Goal: Task Accomplishment & Management: Complete application form

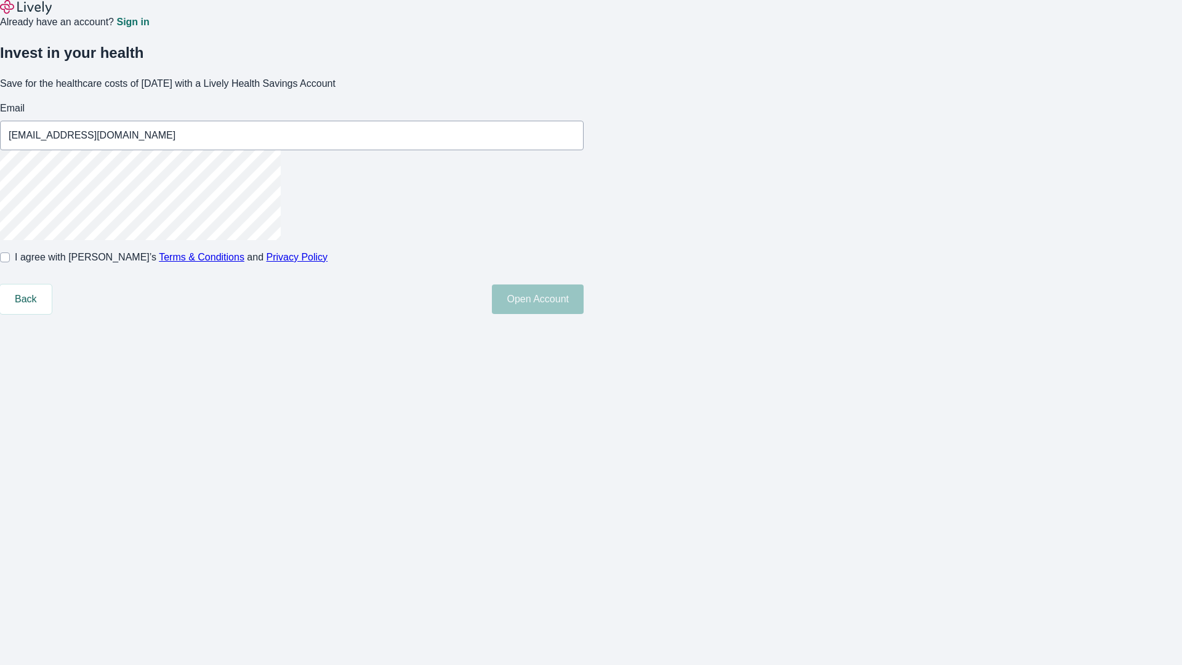
click at [10, 262] on input "I agree with Lively’s Terms & Conditions and Privacy Policy" at bounding box center [5, 257] width 10 height 10
checkbox input "true"
click at [584, 314] on button "Open Account" at bounding box center [538, 299] width 92 height 30
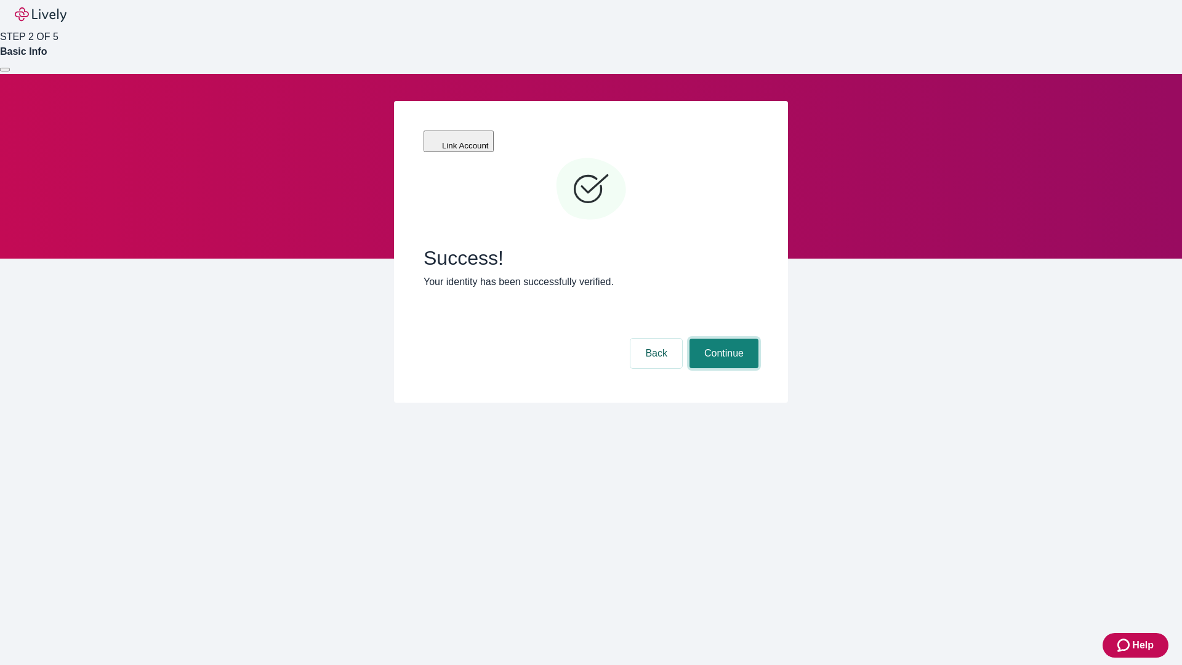
click at [722, 339] on button "Continue" at bounding box center [723, 354] width 69 height 30
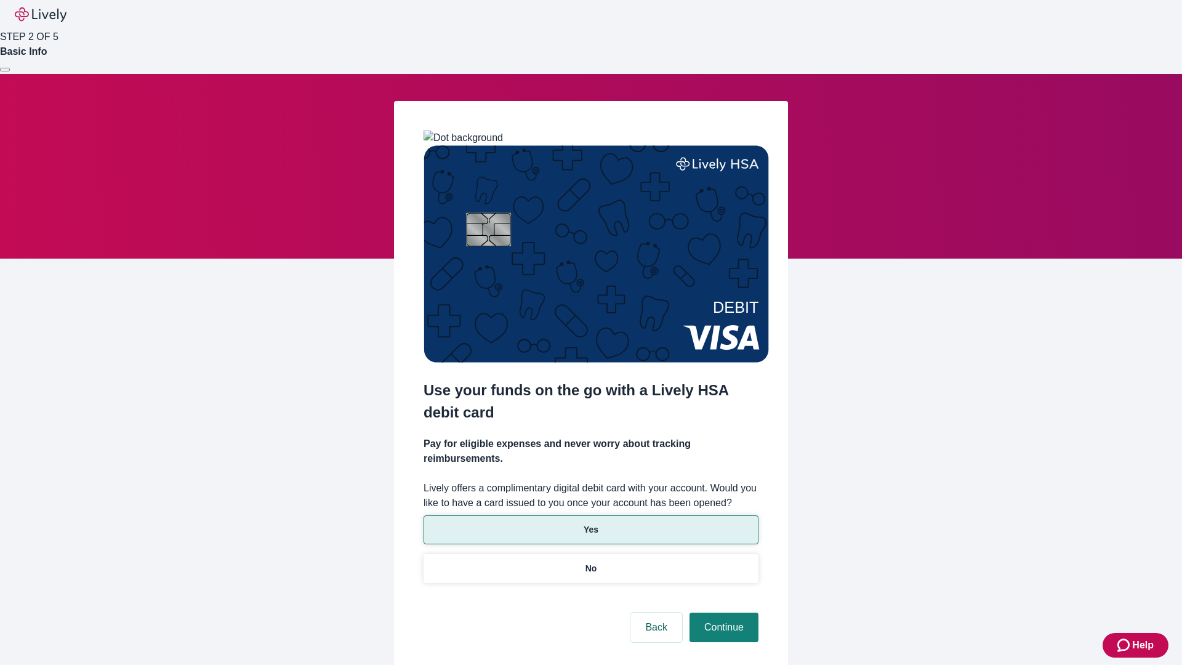
click at [590, 523] on p "Yes" at bounding box center [591, 529] width 15 height 13
click at [722, 613] on button "Continue" at bounding box center [723, 628] width 69 height 30
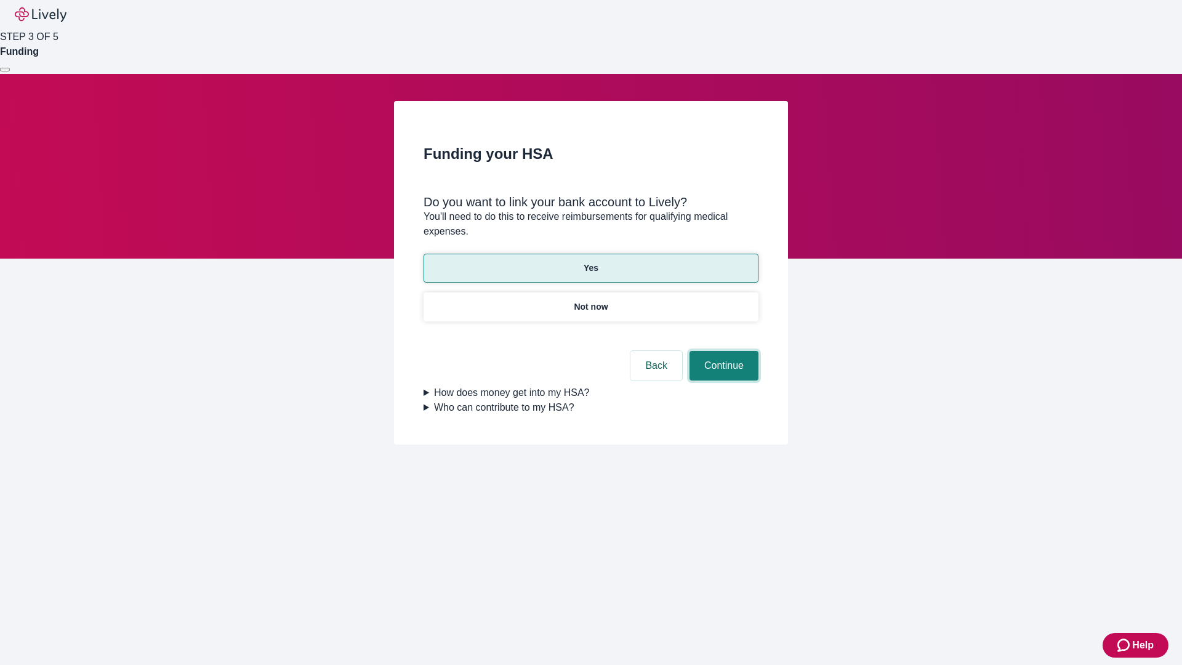
click at [722, 351] on button "Continue" at bounding box center [723, 366] width 69 height 30
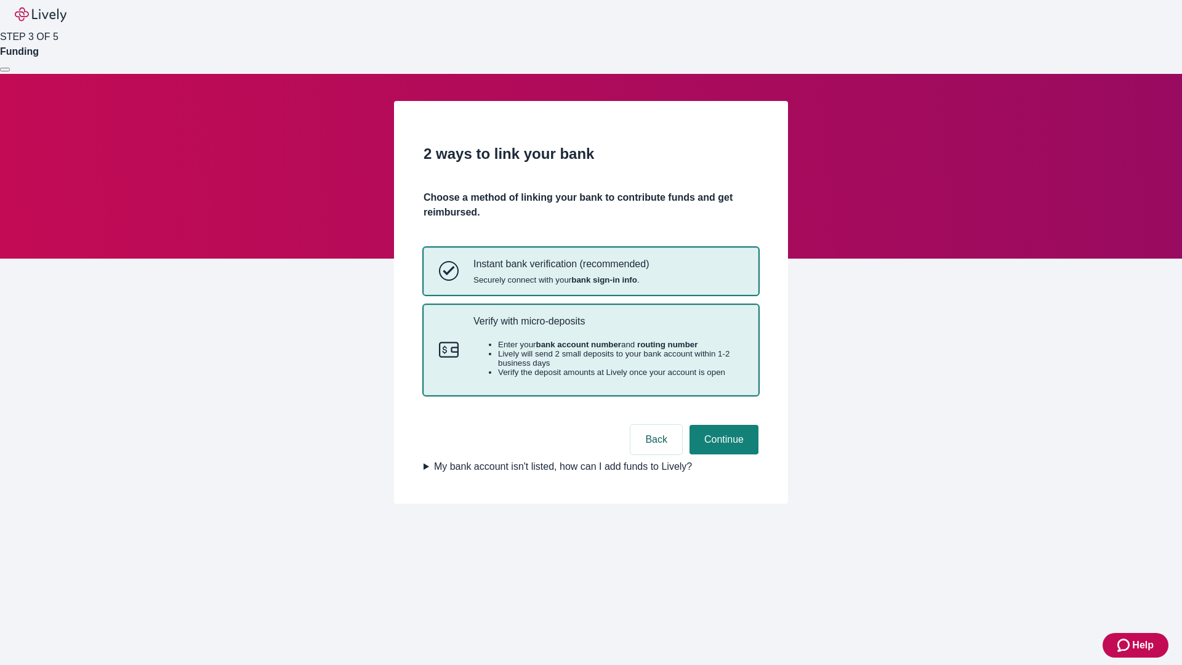
click at [608, 327] on p "Verify with micro-deposits" at bounding box center [608, 321] width 270 height 12
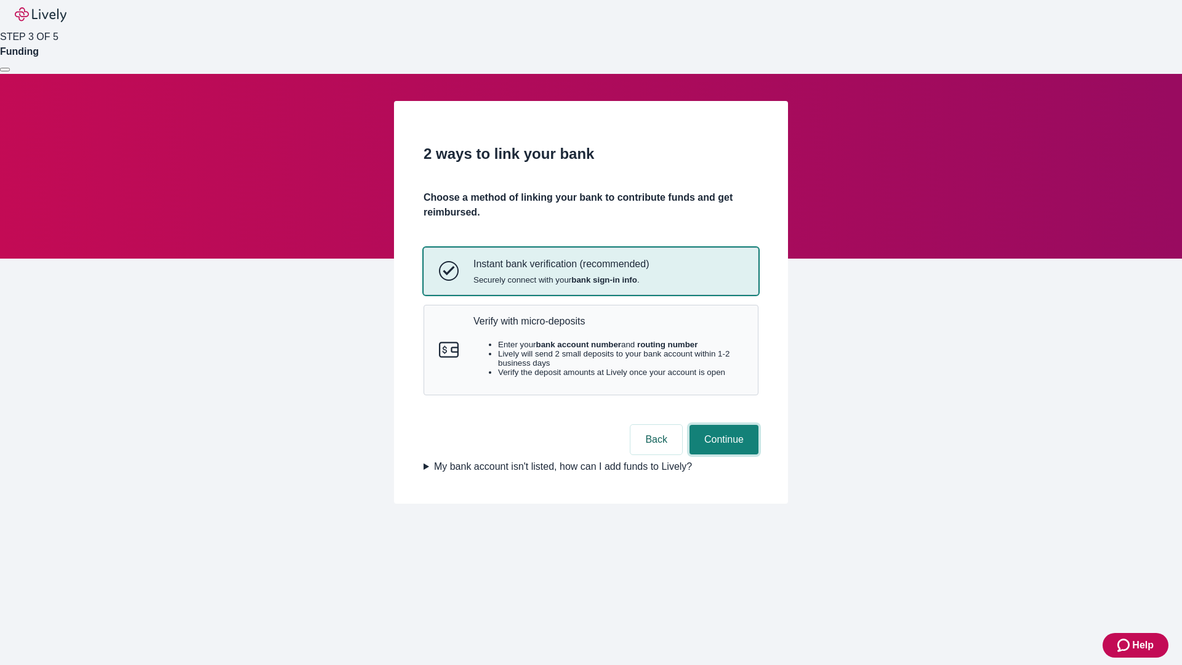
click at [722, 454] on button "Continue" at bounding box center [723, 440] width 69 height 30
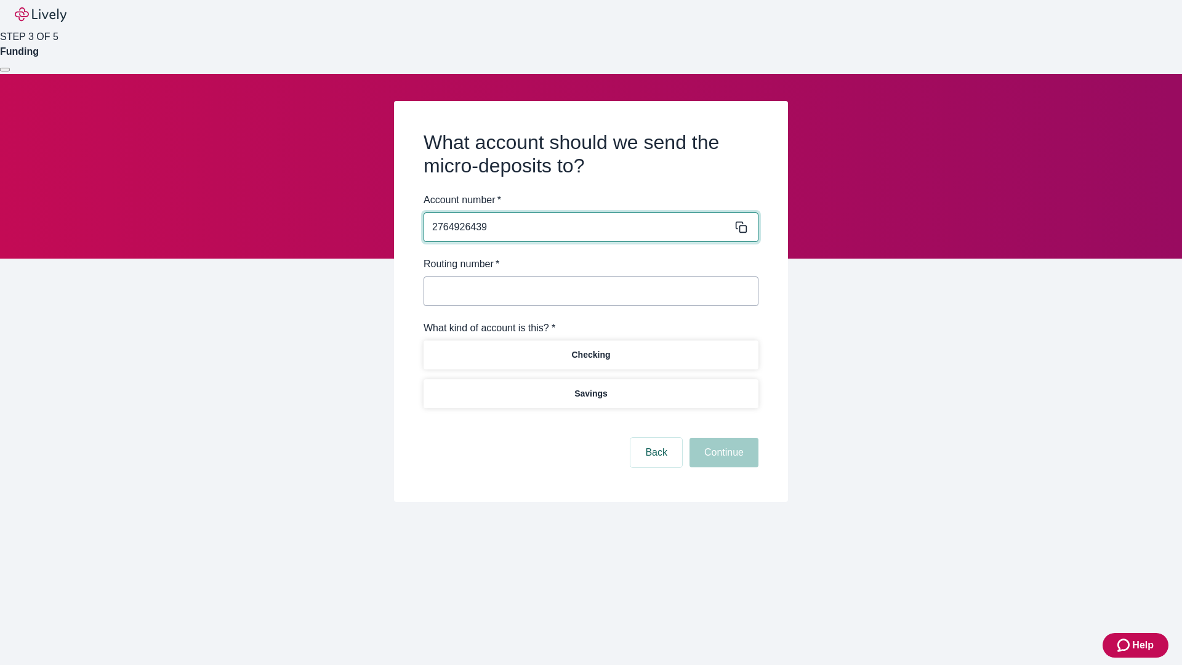
type input "2764926439"
type input "122000661"
